Goal: Task Accomplishment & Management: Manage account settings

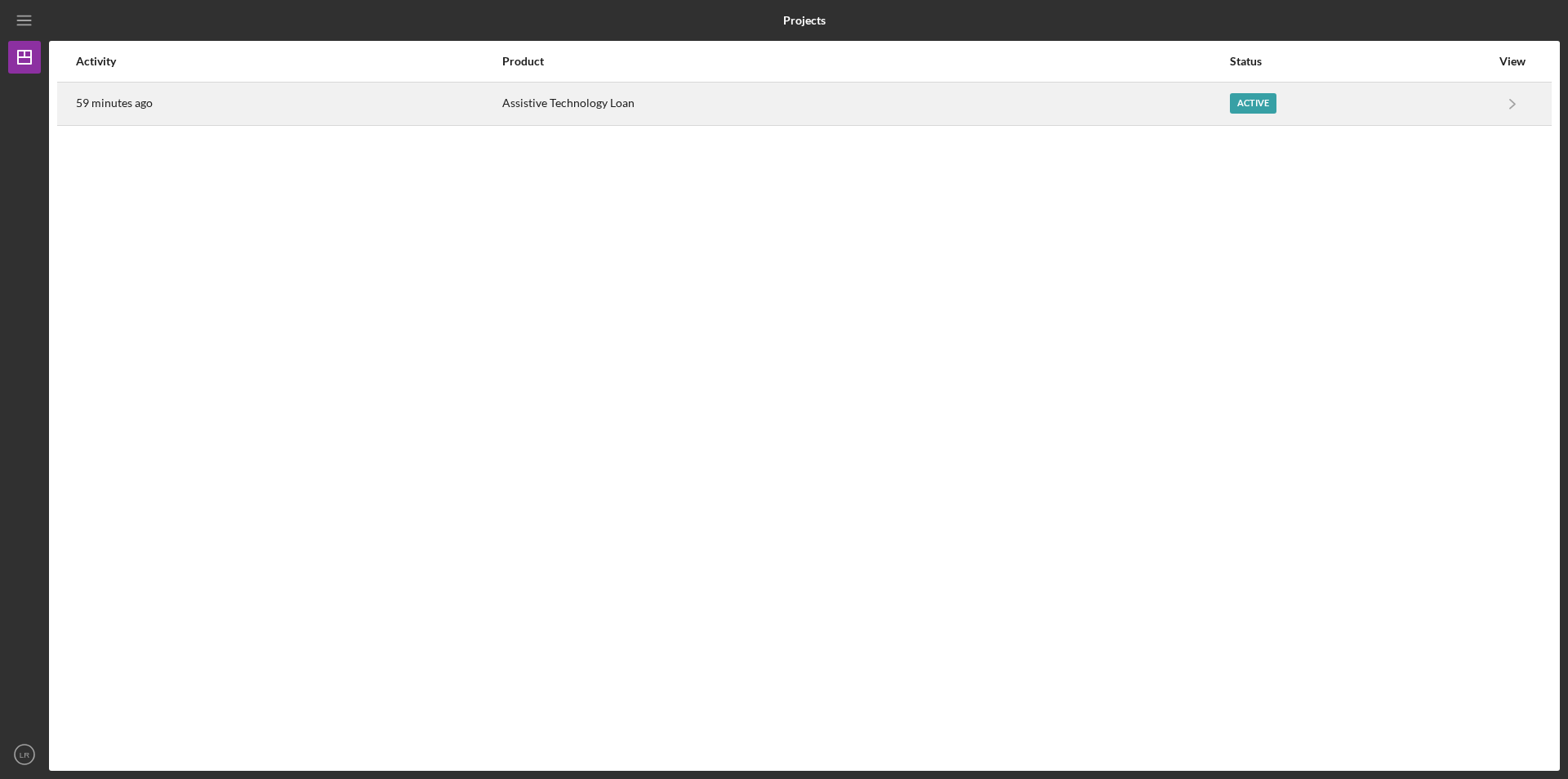
click at [503, 108] on div "Assistive Technology Loan" at bounding box center [865, 103] width 726 height 41
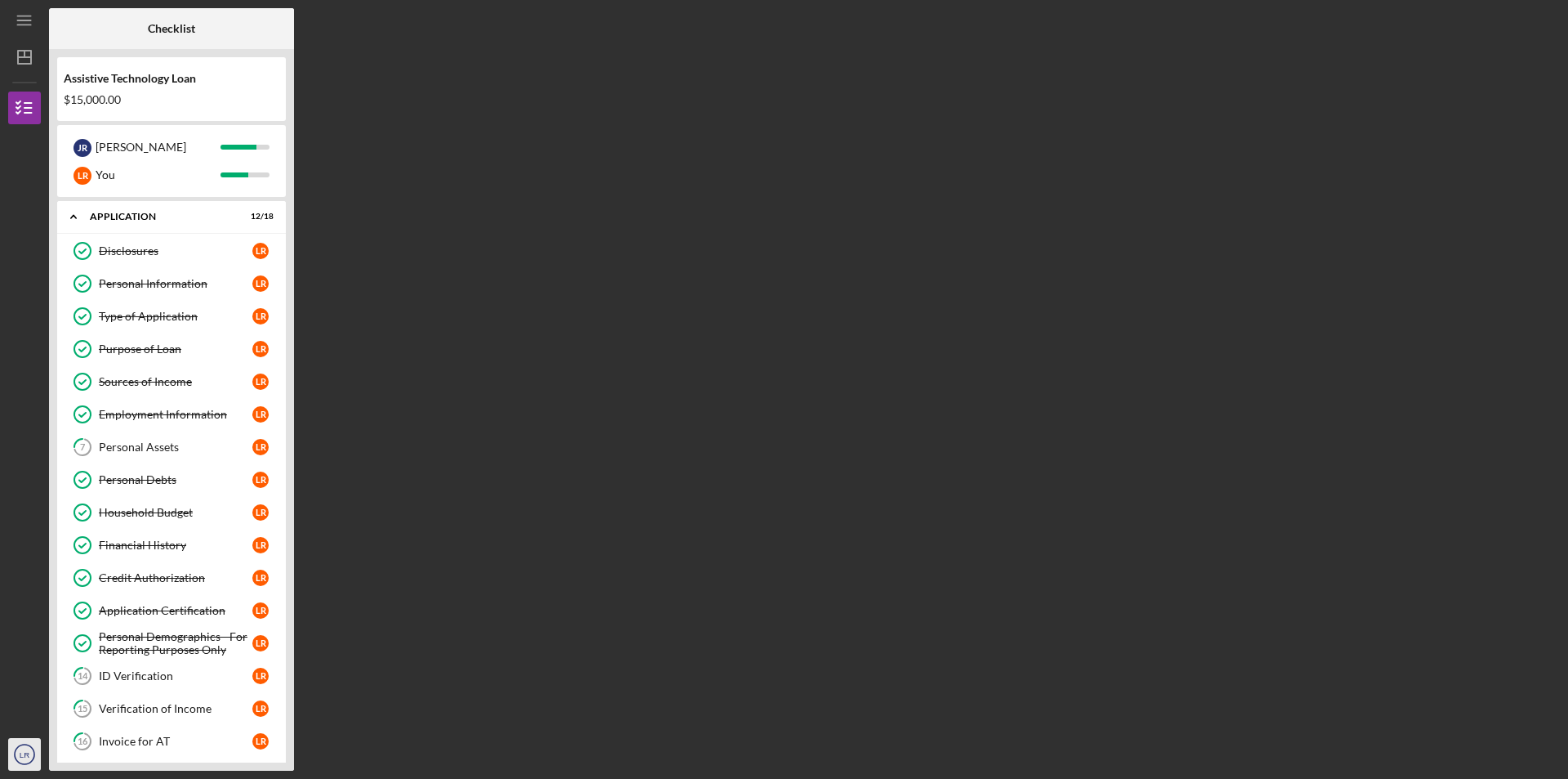
click at [28, 751] on text "LR" at bounding box center [25, 755] width 10 height 9
click at [43, 711] on link "Logout" at bounding box center [99, 716] width 180 height 33
